Goal: Task Accomplishment & Management: Use online tool/utility

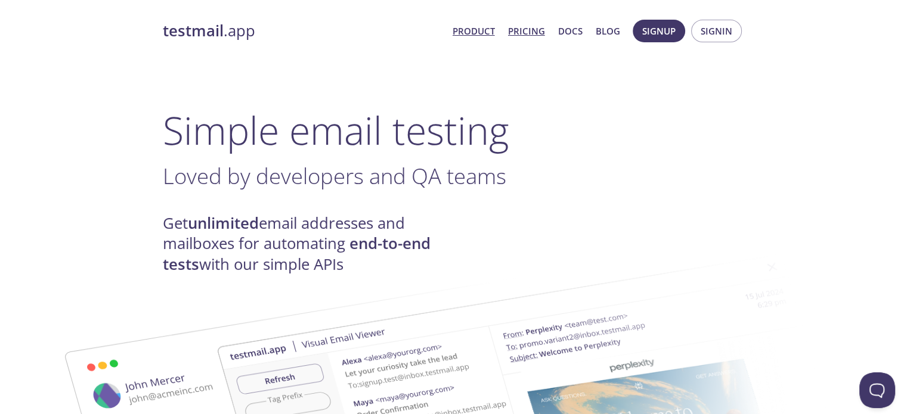
click at [532, 32] on link "Pricing" at bounding box center [526, 31] width 37 height 16
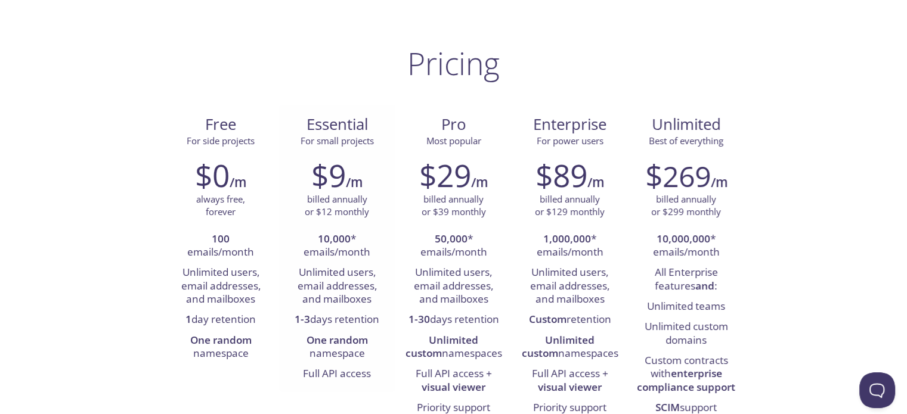
scroll to position [38, 0]
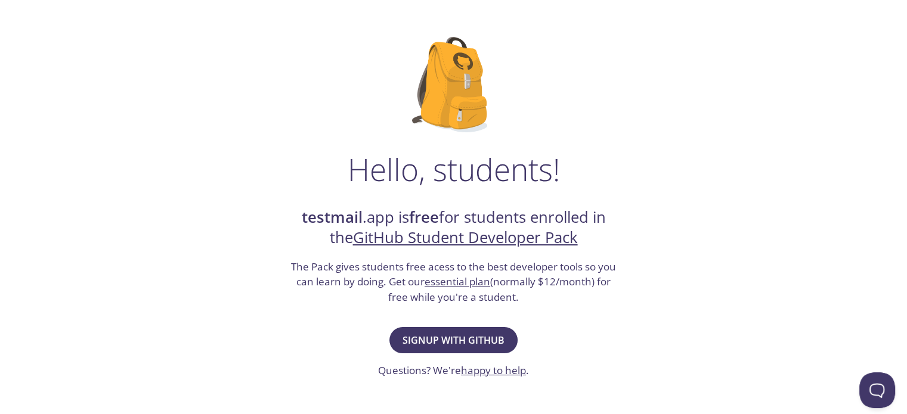
scroll to position [52, 0]
click at [496, 342] on span "Signup with GitHub" at bounding box center [454, 340] width 102 height 17
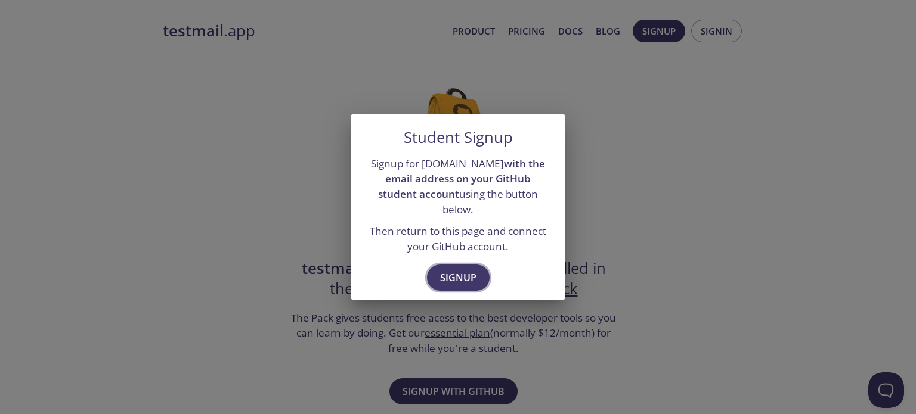
click at [460, 274] on span "Signup" at bounding box center [458, 278] width 36 height 17
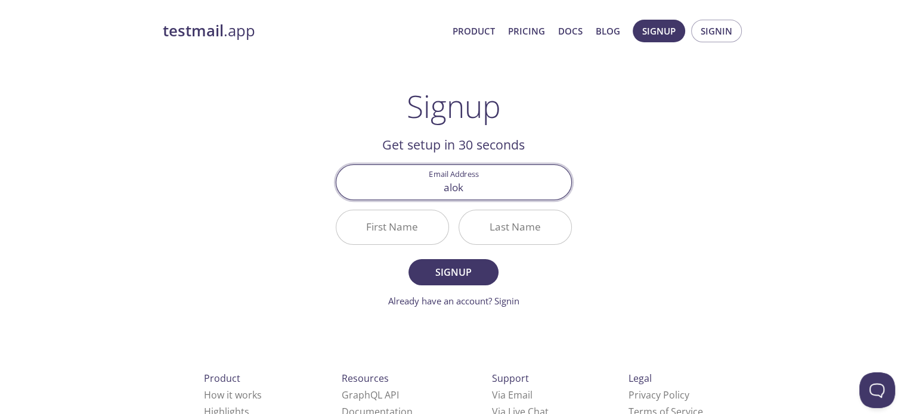
type input "[EMAIL_ADDRESS][DOMAIN_NAME]"
click at [400, 231] on input "First Name" at bounding box center [392, 228] width 112 height 34
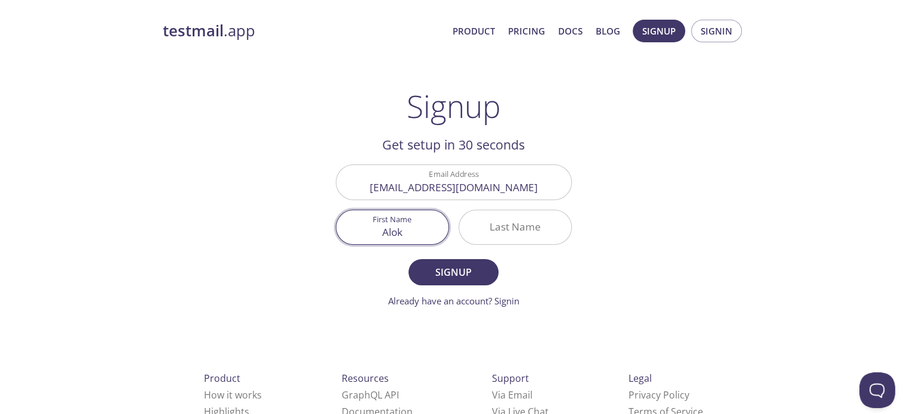
type input "Alok"
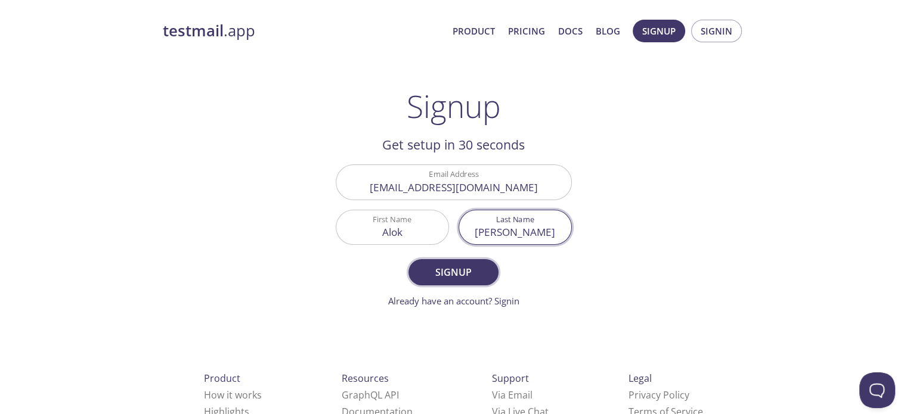
type input "[PERSON_NAME]"
click at [448, 271] on span "Signup" at bounding box center [453, 272] width 63 height 17
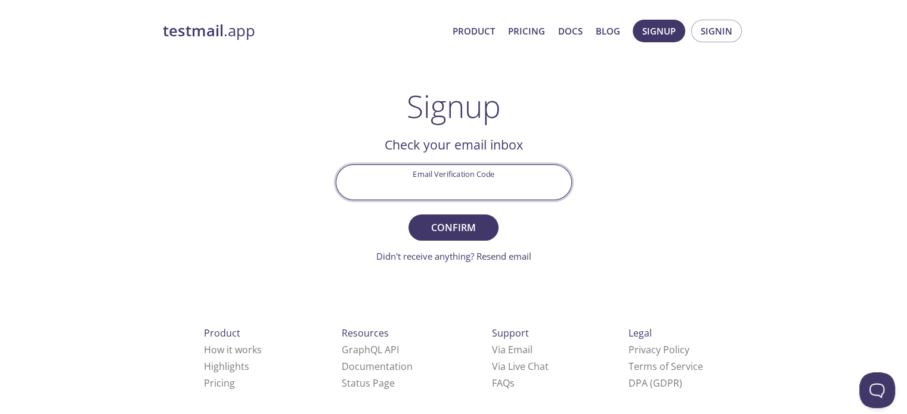
click at [463, 178] on input "Email Verification Code" at bounding box center [453, 182] width 235 height 34
paste input "1PFHC21"
type input "1PFHC21"
click at [409, 215] on button "Confirm" at bounding box center [453, 228] width 89 height 26
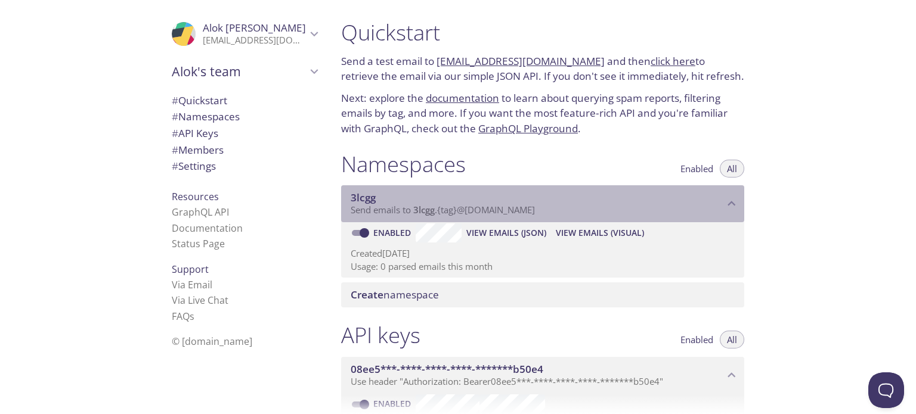
click at [567, 202] on span "3lcgg" at bounding box center [537, 197] width 373 height 13
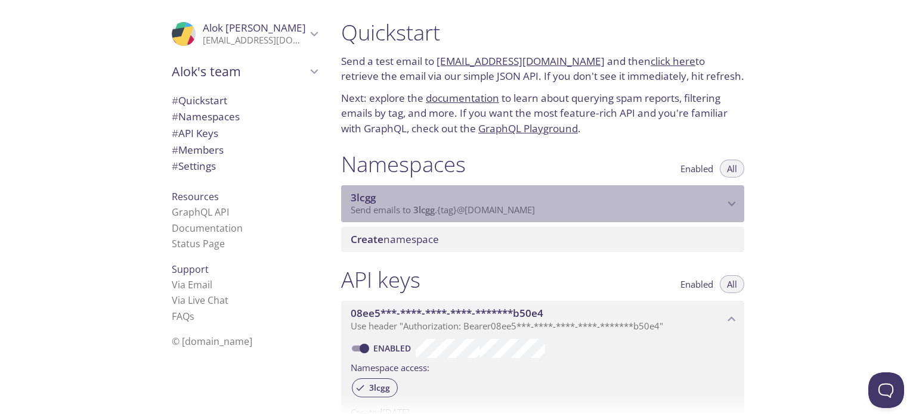
click at [567, 202] on span "3lcgg" at bounding box center [537, 197] width 373 height 13
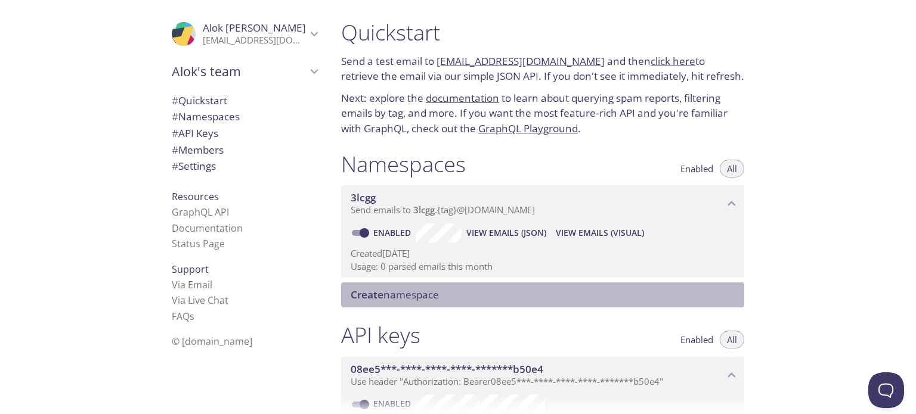
click at [445, 293] on span "Create namespace" at bounding box center [545, 295] width 389 height 13
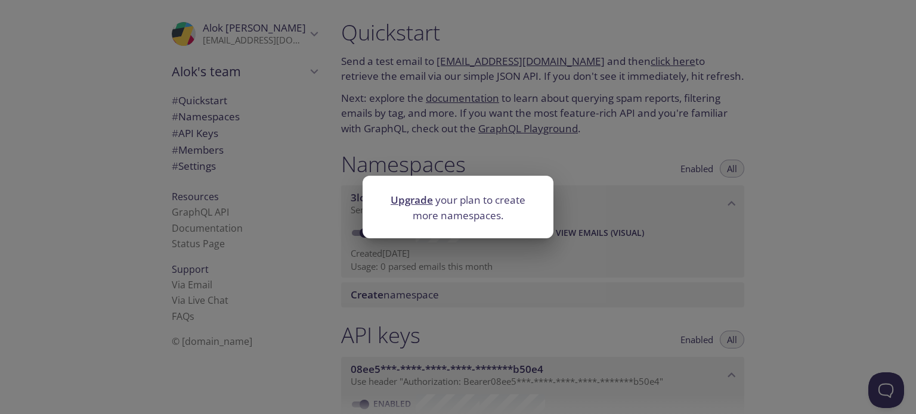
click at [451, 293] on div "Upgrade your plan to create more namespaces." at bounding box center [458, 207] width 916 height 414
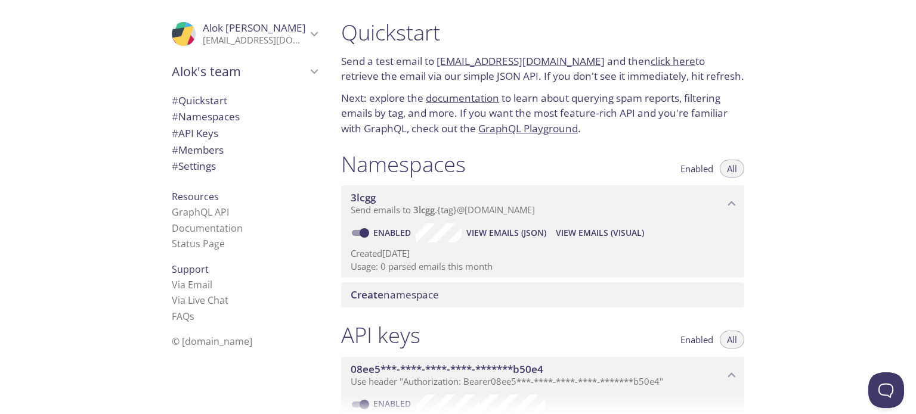
click at [682, 224] on div "Enabled View Emails (JSON) View Emails (Visual)" at bounding box center [543, 233] width 384 height 19
click at [578, 238] on span "View Emails (Visual)" at bounding box center [600, 233] width 88 height 14
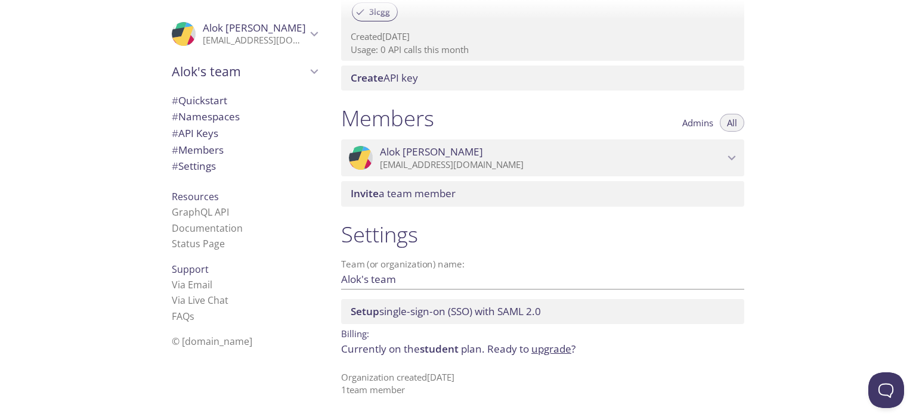
scroll to position [434, 0]
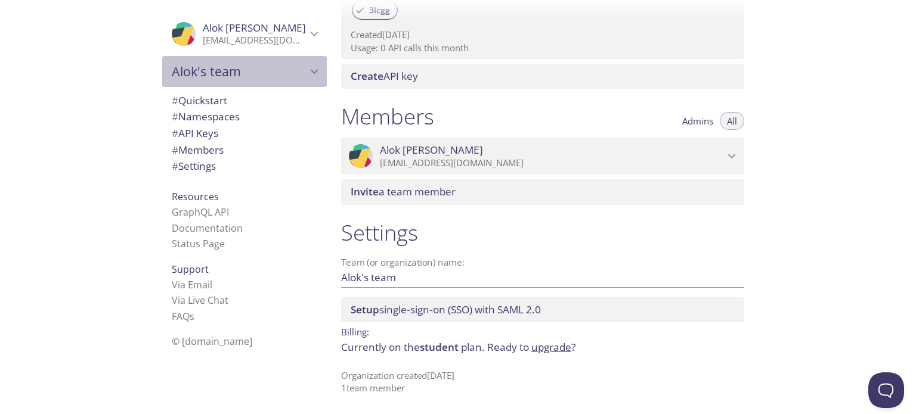
click at [234, 75] on span "Alok's team" at bounding box center [239, 71] width 135 height 17
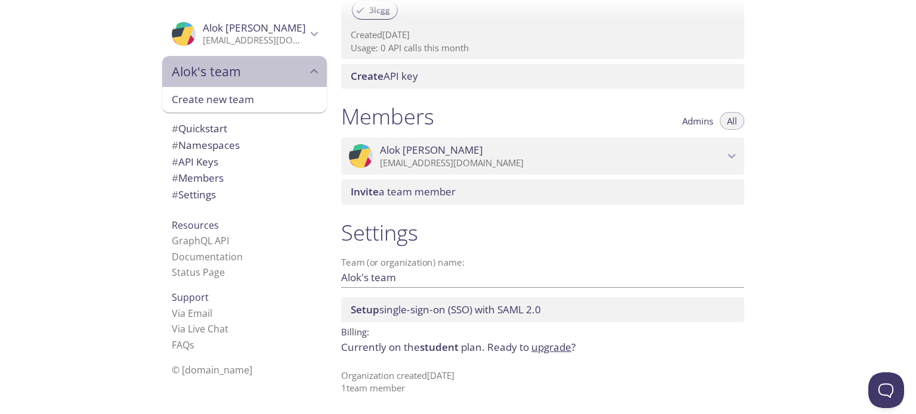
click at [234, 75] on span "Alok's team" at bounding box center [239, 71] width 135 height 17
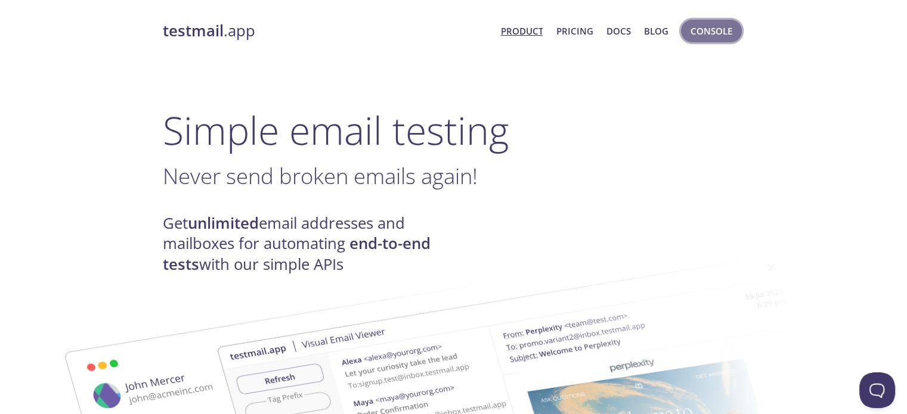
click at [708, 29] on span "Console" at bounding box center [712, 31] width 42 height 16
